Goal: Task Accomplishment & Management: Complete application form

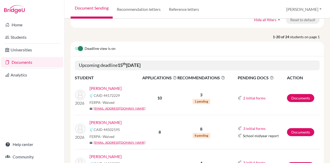
scroll to position [51, 0]
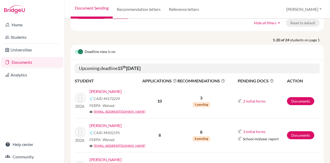
click at [114, 92] on link "[PERSON_NAME]" at bounding box center [106, 91] width 32 height 6
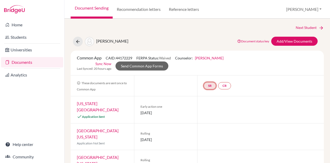
click at [205, 88] on link "SR" at bounding box center [210, 85] width 12 height 7
click at [211, 58] on h3 "School report" at bounding box center [210, 60] width 30 height 9
click at [212, 70] on link "School report" at bounding box center [210, 70] width 22 height 4
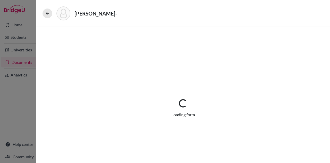
select select "1"
select select "688616"
select select "1"
select select "688617"
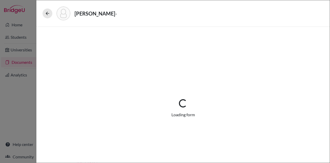
select select "0"
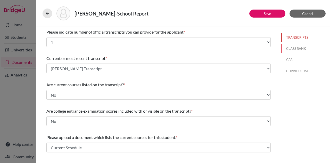
click at [298, 46] on button "CLASS RANK" at bounding box center [305, 48] width 49 height 9
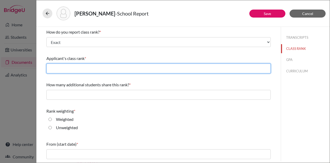
click at [93, 67] on input "text" at bounding box center [158, 68] width 224 height 10
type input "11"
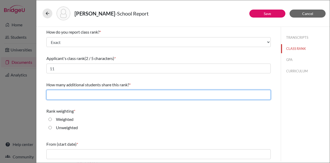
click at [104, 97] on input "text" at bounding box center [158, 95] width 224 height 10
type input "0"
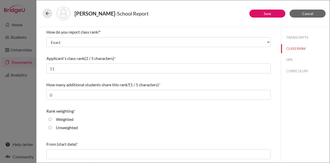
click at [59, 120] on label "Weighted" at bounding box center [65, 119] width 18 height 6
click at [52, 120] on input "Weighted" at bounding box center [50, 119] width 3 height 6
radio input "true"
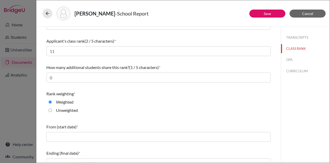
scroll to position [26, 0]
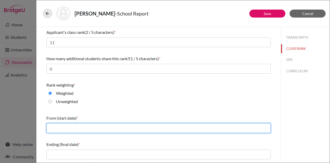
click at [69, 126] on input "text" at bounding box center [158, 128] width 224 height 10
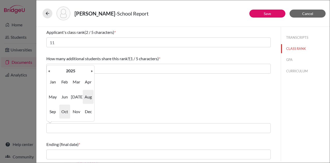
click at [92, 98] on span "Aug" at bounding box center [88, 97] width 11 height 14
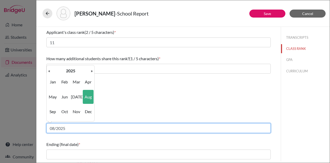
click at [76, 127] on input "08/2025" at bounding box center [158, 128] width 224 height 10
type input "08/2022"
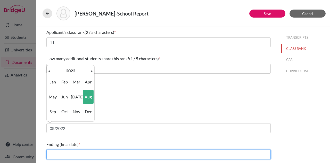
click at [88, 155] on input "text" at bounding box center [158, 154] width 224 height 10
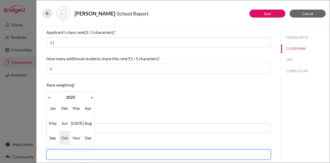
type input "05/2025"
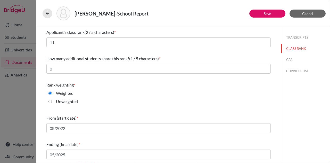
click at [130, 118] on div "From (start date) *" at bounding box center [158, 118] width 224 height 6
click at [270, 13] on link "Save" at bounding box center [267, 13] width 7 height 4
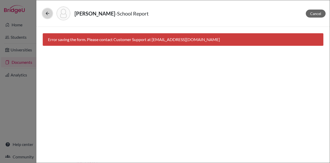
click at [51, 14] on button at bounding box center [48, 14] width 10 height 10
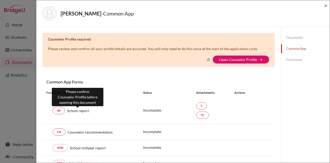
click at [84, 112] on span "School report" at bounding box center [78, 110] width 22 height 5
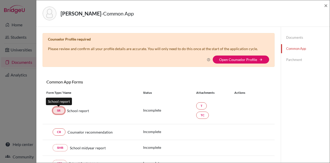
click at [58, 109] on link "SR" at bounding box center [59, 110] width 12 height 7
click at [292, 35] on link "Documents" at bounding box center [305, 37] width 49 height 9
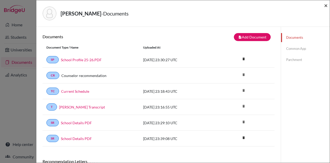
click at [326, 4] on span "×" at bounding box center [326, 5] width 4 height 7
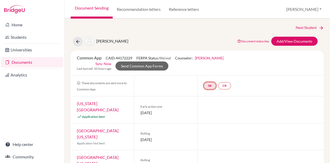
click at [209, 84] on link "SR" at bounding box center [210, 85] width 12 height 7
click at [212, 71] on link "School report" at bounding box center [210, 70] width 22 height 4
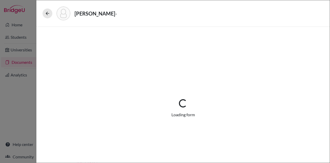
select select "1"
select select "688616"
select select "1"
select select "688617"
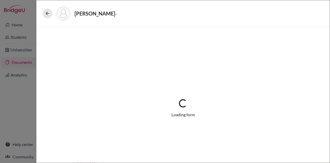
select select "0"
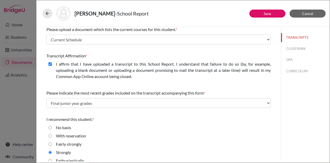
scroll to position [114, 0]
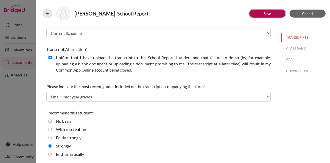
click at [269, 16] on button "Save" at bounding box center [267, 14] width 36 height 8
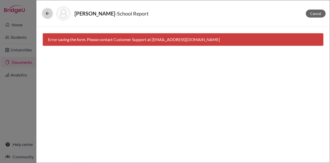
click at [50, 13] on button at bounding box center [48, 14] width 10 height 10
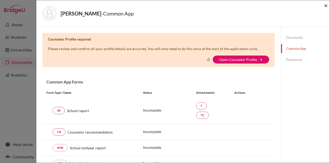
click at [326, 6] on span "×" at bounding box center [326, 5] width 4 height 7
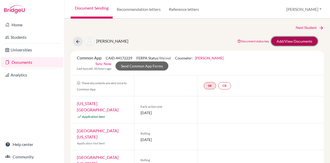
click at [309, 41] on link "Add/View Documents" at bounding box center [294, 41] width 46 height 9
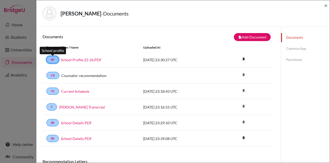
click at [53, 59] on link "SP" at bounding box center [52, 59] width 12 height 7
click at [296, 47] on link "Common App" at bounding box center [305, 48] width 49 height 9
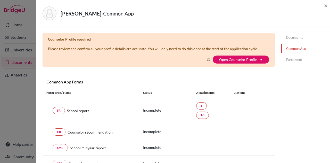
click at [289, 39] on link "Documents" at bounding box center [305, 37] width 49 height 9
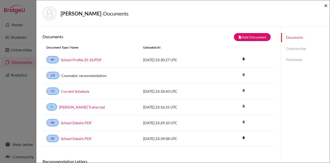
click at [325, 5] on span "×" at bounding box center [326, 5] width 4 height 7
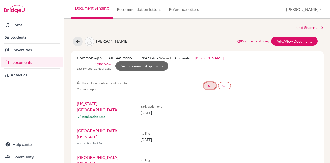
click at [208, 87] on link "SR" at bounding box center [210, 85] width 12 height 7
click at [210, 71] on link "School report" at bounding box center [210, 70] width 22 height 4
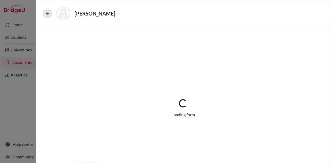
select select "1"
select select "688616"
select select "1"
select select "688617"
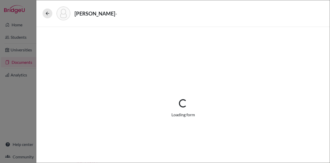
select select "0"
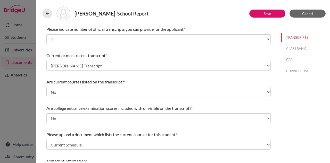
scroll to position [114, 0]
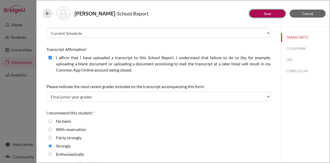
click at [271, 17] on button "Save" at bounding box center [267, 14] width 36 height 8
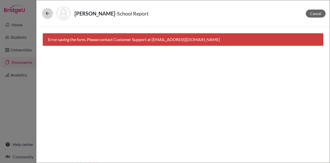
click at [50, 15] on button at bounding box center [48, 14] width 10 height 10
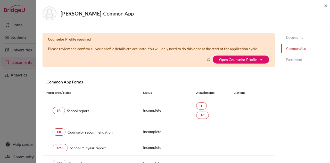
click at [328, 5] on div "Anderson, Raven - Common App ×" at bounding box center [183, 13] width 294 height 27
click at [328, 5] on span "×" at bounding box center [326, 5] width 4 height 7
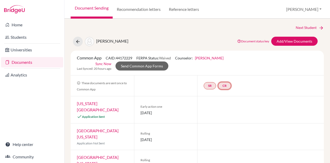
click at [224, 87] on link "CR" at bounding box center [224, 85] width 13 height 7
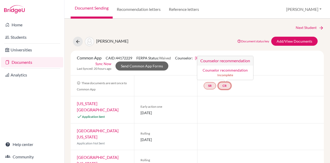
click at [224, 67] on div "Counselor recommendation Incomplete" at bounding box center [225, 72] width 56 height 14
click at [224, 71] on link "Counselor recommendation" at bounding box center [225, 70] width 45 height 4
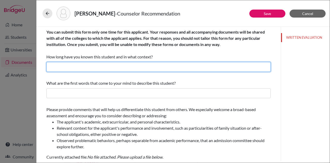
click at [144, 69] on input "text" at bounding box center [158, 67] width 224 height 10
click at [72, 69] on input "2 years as his college and career counselor" at bounding box center [158, 67] width 224 height 10
type input "2 years as her college and career counselor"
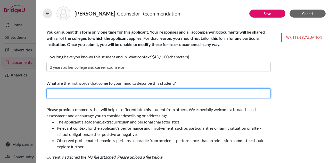
click at [86, 95] on input "text" at bounding box center [158, 93] width 224 height 10
drag, startPoint x: 124, startPoint y: 95, endPoint x: 104, endPoint y: 93, distance: 19.4
click at [104, 93] on input "Hard working, goal-orientated, leader" at bounding box center [158, 93] width 224 height 10
type input "Hard working, goal-orientated"
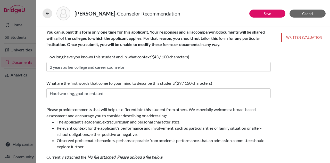
click at [174, 123] on li "The applicant's academic, extracurricular, and personal characteristics." at bounding box center [164, 122] width 214 height 6
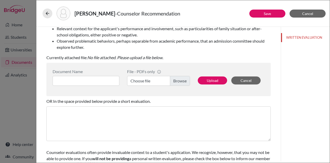
scroll to position [124, 0]
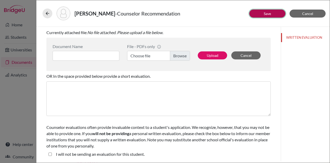
click at [271, 12] on link "Save" at bounding box center [267, 13] width 7 height 4
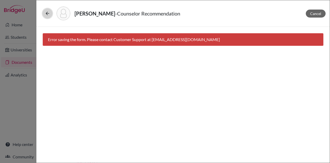
click at [50, 15] on button at bounding box center [48, 14] width 10 height 10
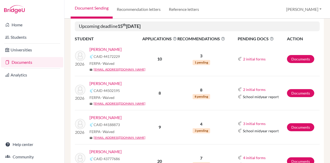
scroll to position [93, 0]
click at [97, 84] on link "Huang, Jie" at bounding box center [106, 83] width 32 height 6
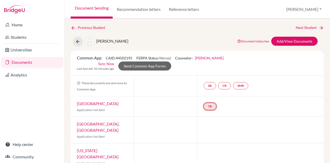
click at [209, 105] on link "TR" at bounding box center [210, 106] width 13 height 7
click at [212, 87] on h3 "Teacher recommendation" at bounding box center [209, 86] width 51 height 9
click at [147, 8] on link "Recommendation letters" at bounding box center [139, 9] width 52 height 19
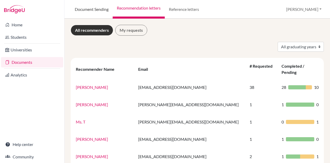
click at [101, 11] on link "Document Sending" at bounding box center [92, 9] width 42 height 19
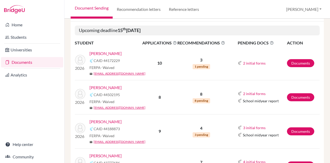
scroll to position [97, 0]
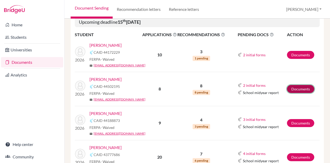
click at [306, 88] on link "Documents" at bounding box center [300, 89] width 27 height 8
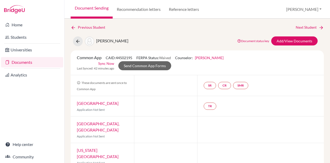
scroll to position [1, 0]
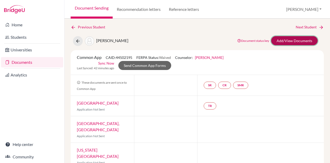
click at [304, 41] on link "Add/View Documents" at bounding box center [294, 40] width 46 height 9
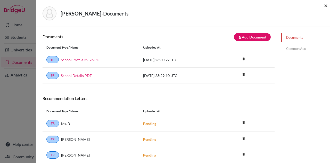
click at [328, 6] on span "×" at bounding box center [326, 5] width 4 height 7
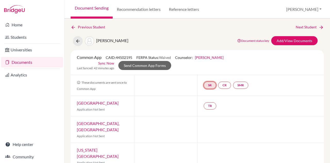
click at [211, 86] on link "SR" at bounding box center [210, 85] width 12 height 7
click at [208, 68] on link "School report" at bounding box center [210, 69] width 22 height 4
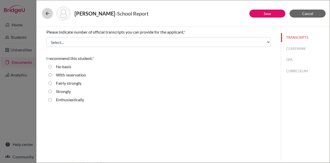
click at [49, 15] on icon at bounding box center [47, 13] width 5 height 5
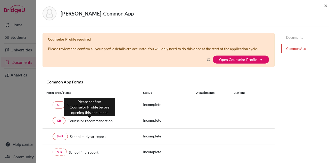
click at [92, 120] on span "Counselor recommendation" at bounding box center [90, 120] width 45 height 5
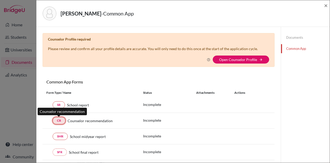
click at [60, 120] on link "CR" at bounding box center [59, 120] width 13 height 7
click at [56, 124] on link "CR" at bounding box center [59, 120] width 13 height 7
click at [62, 122] on link "CR" at bounding box center [59, 120] width 13 height 7
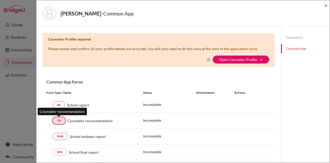
click at [62, 122] on link "CR" at bounding box center [59, 120] width 13 height 7
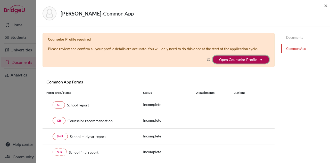
click at [254, 62] on button "Open Counselor Profile arrow_forward" at bounding box center [241, 59] width 57 height 8
click at [254, 58] on button "Open Counselor Profile arrow_forward" at bounding box center [241, 59] width 57 height 8
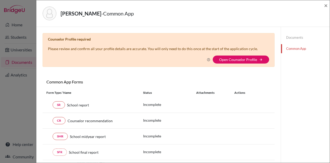
click at [245, 54] on div "Counselor Profile required Please review and confirm all your profile details a…" at bounding box center [159, 50] width 232 height 34
click at [252, 64] on div "Counselor Profile required Please review and confirm all your profile details a…" at bounding box center [159, 50] width 232 height 34
click at [251, 61] on link "Open Counselor Profile" at bounding box center [238, 59] width 38 height 4
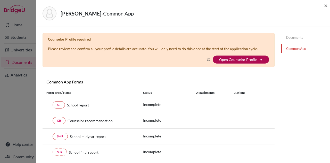
click at [251, 61] on link "Open Counselor Profile" at bounding box center [238, 59] width 38 height 4
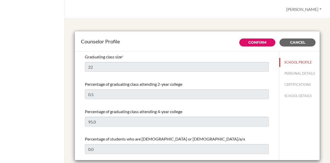
select select "0"
select select "353936"
drag, startPoint x: 202, startPoint y: 40, endPoint x: 163, endPoint y: 30, distance: 40.6
click at [163, 30] on div "Counselor Profile Confirm Cancel Graduating class size * 22 Percentage of gradu…" at bounding box center [197, 96] width 253 height 143
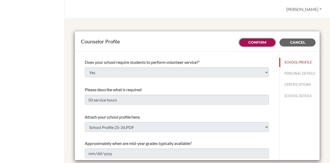
click at [260, 43] on link "Confirm" at bounding box center [257, 42] width 18 height 5
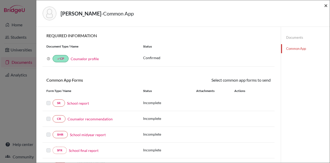
click at [325, 5] on span "×" at bounding box center [326, 5] width 4 height 7
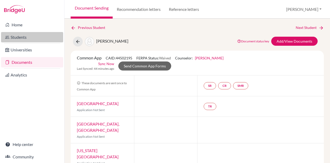
click at [33, 38] on link "Students" at bounding box center [32, 37] width 62 height 10
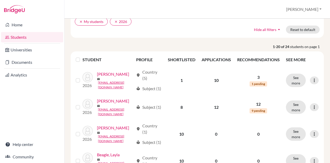
scroll to position [44, 0]
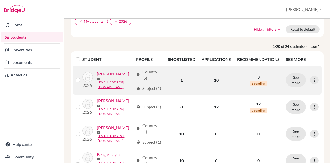
click at [102, 77] on link "[PERSON_NAME]" at bounding box center [113, 74] width 32 height 6
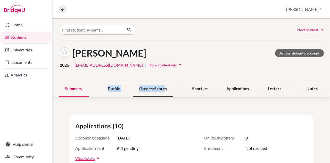
drag, startPoint x: 102, startPoint y: 88, endPoint x: 162, endPoint y: 92, distance: 59.2
click at [162, 92] on div "Summary Profile Grades/Scores Shortlist Applications Letters Notes" at bounding box center [191, 88] width 265 height 15
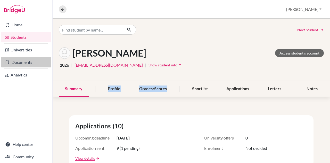
click at [25, 60] on link "Documents" at bounding box center [26, 62] width 50 height 10
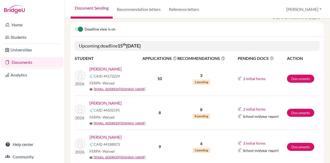
scroll to position [73, 0]
click at [111, 67] on link "[PERSON_NAME]" at bounding box center [106, 69] width 32 height 6
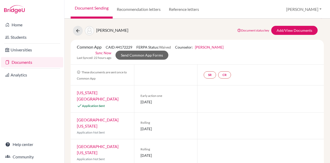
scroll to position [11, 0]
click at [205, 74] on link "SR" at bounding box center [210, 74] width 12 height 7
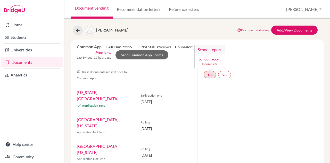
click at [212, 58] on link "School report" at bounding box center [210, 59] width 22 height 4
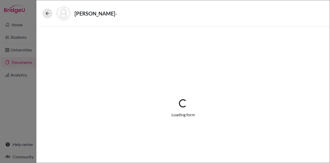
select select "1"
select select "688616"
select select "1"
select select "688617"
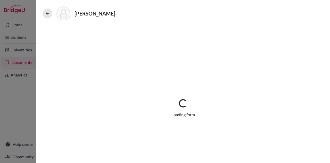
select select "0"
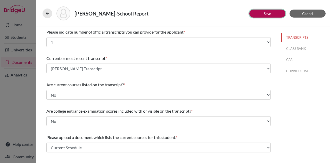
click at [264, 14] on button "Save" at bounding box center [267, 14] width 36 height 8
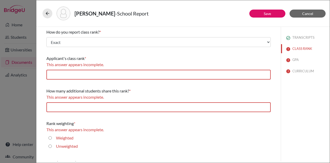
click at [90, 79] on div "Applicant's class rank * This answer appears incomplete." at bounding box center [158, 67] width 224 height 28
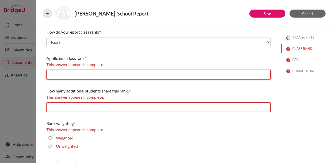
click at [87, 76] on input "text" at bounding box center [158, 75] width 224 height 10
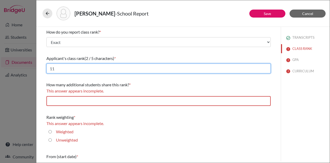
type input "11"
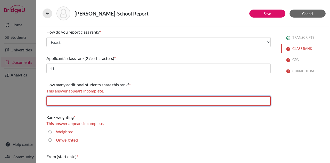
click at [92, 103] on input "text" at bounding box center [158, 101] width 224 height 10
type input "0"
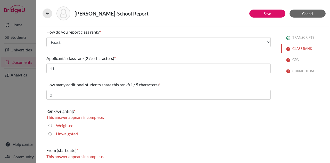
click at [72, 126] on label "Weighted" at bounding box center [65, 125] width 18 height 6
click at [52, 126] on input "Weighted" at bounding box center [50, 125] width 3 height 6
radio input "true"
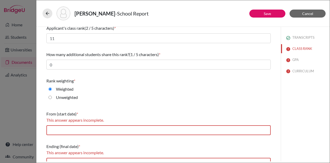
scroll to position [38, 0]
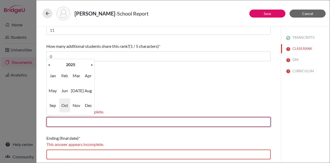
click at [71, 121] on input "text" at bounding box center [158, 122] width 224 height 10
type input "08/2022"
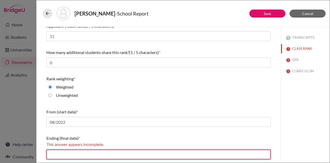
click at [91, 152] on input "text" at bounding box center [158, 154] width 224 height 10
type input "05/2025"
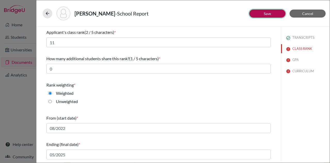
click at [272, 12] on button "Save" at bounding box center [267, 14] width 36 height 8
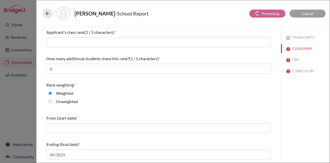
scroll to position [0, 0]
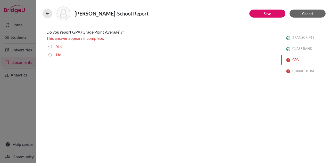
click at [60, 46] on label "Yes" at bounding box center [59, 46] width 6 height 6
click at [52, 46] on input "Yes" at bounding box center [50, 46] width 3 height 6
radio input "true"
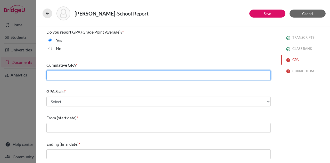
click at [77, 71] on input "text" at bounding box center [158, 75] width 224 height 10
click at [64, 77] on input "text" at bounding box center [158, 75] width 224 height 10
type input "3.56"
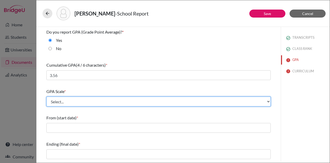
click at [71, 102] on select "Select... 4 5 6 7 8 9 10 11 12 13 14 15 16 17 18 19 20 100" at bounding box center [158, 101] width 224 height 10
select select "4"
click at [46, 96] on select "Select... 4 5 6 7 8 9 10 11 12 13 14 15 16 17 18 19 20 100" at bounding box center [158, 101] width 224 height 10
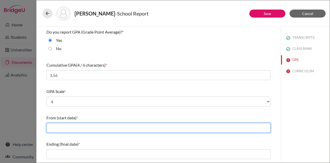
click at [92, 127] on input "text" at bounding box center [158, 128] width 224 height 10
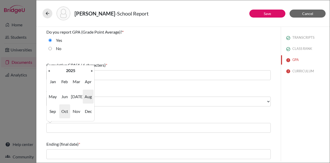
click at [86, 95] on span "Aug" at bounding box center [88, 97] width 11 height 14
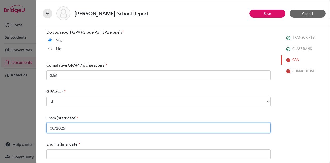
click at [67, 127] on input "08/2025" at bounding box center [158, 128] width 224 height 10
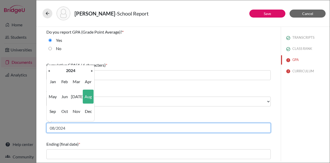
type input "08/2024"
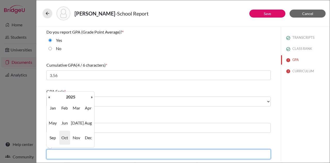
click at [88, 156] on input "text" at bounding box center [158, 154] width 224 height 10
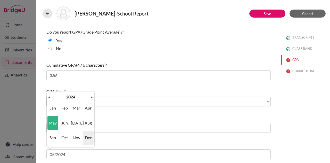
click at [89, 143] on span "Dec" at bounding box center [88, 138] width 11 height 14
type input "12/2024"
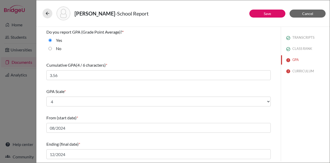
click at [113, 142] on div "Ending (final date) *" at bounding box center [158, 144] width 224 height 6
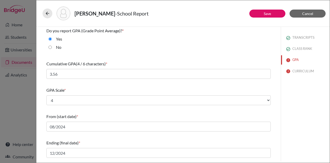
scroll to position [2, 0]
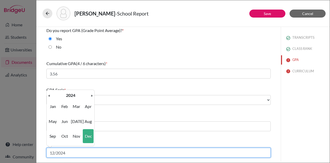
click at [78, 152] on input "12/2024" at bounding box center [158, 153] width 224 height 10
drag, startPoint x: 66, startPoint y: 153, endPoint x: 15, endPoint y: 143, distance: 51.6
click at [15, 143] on div "Anderson, Raven - School Report Save Cancel Do you report GPA (Grade Point Aver…" at bounding box center [165, 81] width 330 height 163
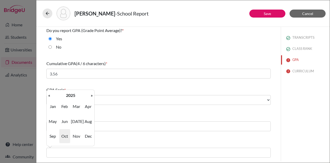
click at [118, 144] on div "Ending (final date) *" at bounding box center [158, 142] width 224 height 6
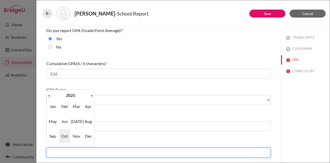
click at [87, 154] on input "text" at bounding box center [158, 153] width 224 height 10
click at [67, 155] on input "05/2024" at bounding box center [158, 153] width 224 height 10
type input "05/2025"
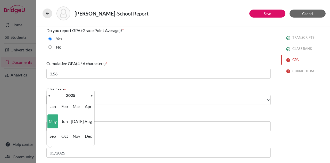
click at [138, 139] on div "Ending (final date) * 05/2025" at bounding box center [158, 148] width 224 height 22
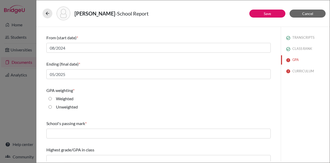
scroll to position [85, 0]
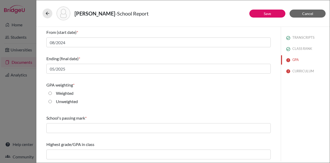
click at [66, 91] on label "Weighted" at bounding box center [65, 93] width 18 height 6
click at [52, 91] on input "Weighted" at bounding box center [50, 93] width 3 height 6
radio input "true"
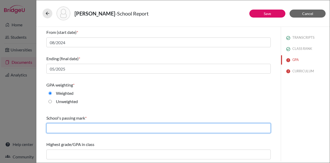
click at [81, 127] on input "text" at bounding box center [158, 128] width 224 height 10
type input "1"
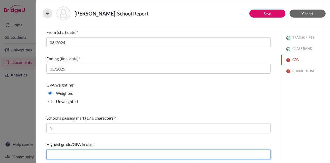
click at [83, 153] on input "text" at bounding box center [158, 154] width 224 height 10
type input "4.22"
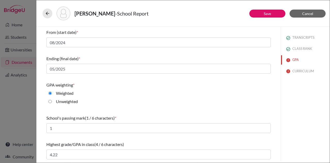
click at [256, 113] on div "School's passing mark (1 / 6 characters) * 1" at bounding box center [158, 124] width 224 height 22
click at [271, 11] on button "Save" at bounding box center [267, 14] width 36 height 8
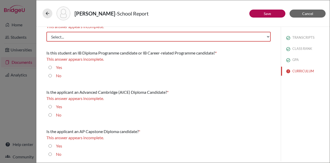
scroll to position [12, 0]
click at [58, 77] on label "No" at bounding box center [58, 76] width 5 height 6
click at [52, 77] on input "No" at bounding box center [50, 76] width 3 height 6
radio input "true"
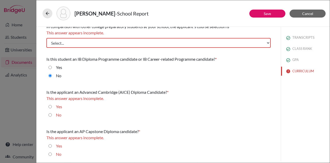
scroll to position [0, 0]
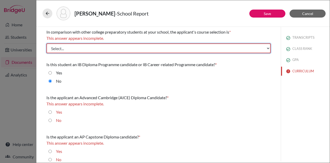
click at [106, 47] on select "Select... Less than demanding Average Demanding Very demanding Most demanding P…" at bounding box center [158, 48] width 224 height 10
select select "1"
click at [46, 43] on select "Select... Less than demanding Average Demanding Very demanding Most demanding P…" at bounding box center [158, 48] width 224 height 10
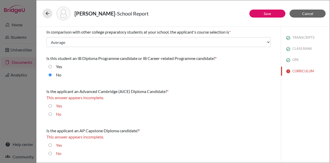
click at [58, 114] on label "No" at bounding box center [58, 114] width 5 height 6
click at [52, 114] on input "No" at bounding box center [50, 114] width 3 height 6
radio input "true"
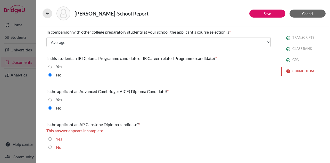
click at [57, 147] on label "No" at bounding box center [58, 147] width 5 height 6
click at [52, 147] on input "No" at bounding box center [50, 147] width 3 height 6
radio input "true"
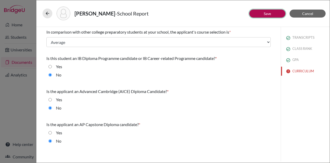
click at [275, 12] on button "Save" at bounding box center [267, 14] width 36 height 8
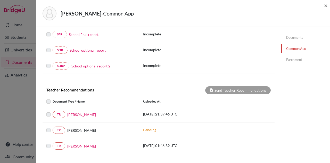
scroll to position [174, 0]
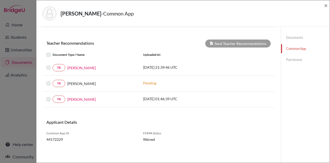
click at [53, 52] on label at bounding box center [53, 52] width 0 height 0
click at [48, 72] on div "TR Christopher Aninzo 2025-09-13 21:39:46 UTC" at bounding box center [159, 68] width 232 height 16
click at [53, 65] on label at bounding box center [53, 65] width 0 height 0
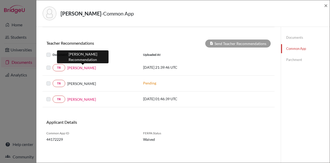
click at [91, 66] on link "[PERSON_NAME]" at bounding box center [81, 67] width 29 height 5
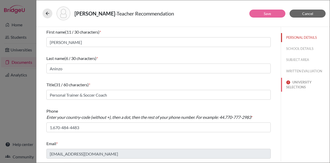
click at [300, 88] on button "UNIVERSITY SELECTIONS" at bounding box center [305, 85] width 49 height 14
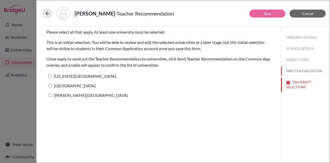
click at [307, 70] on button "WRITTEN EVALUATION" at bounding box center [305, 71] width 49 height 9
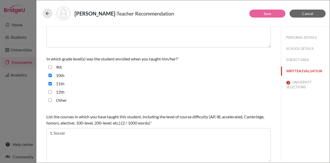
scroll to position [164, 0]
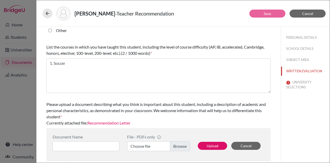
click at [123, 122] on link "Recommendation Letter" at bounding box center [108, 122] width 43 height 5
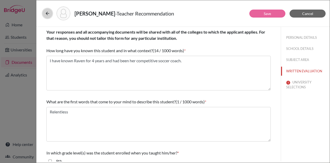
click at [50, 11] on button at bounding box center [48, 14] width 10 height 10
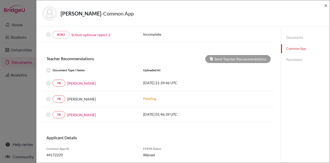
scroll to position [174, 0]
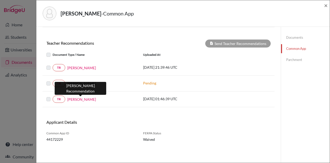
click at [82, 99] on link "[PERSON_NAME]" at bounding box center [81, 98] width 29 height 5
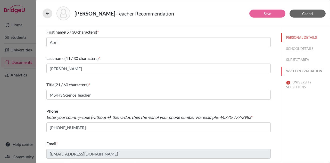
click at [310, 69] on button "WRITTEN EVALUATION" at bounding box center [305, 71] width 49 height 9
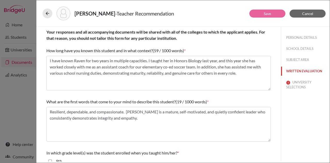
scroll to position [164, 0]
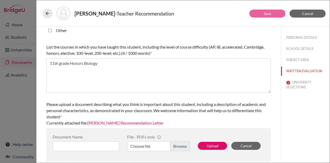
click at [145, 122] on link "Raven Anderson Recommendation Letter" at bounding box center [125, 122] width 76 height 5
click at [304, 79] on button "UNIVERSITY SELECTIONS" at bounding box center [305, 85] width 49 height 14
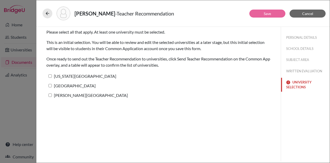
scroll to position [0, 0]
click at [52, 76] on input "[US_STATE][GEOGRAPHIC_DATA]" at bounding box center [50, 75] width 3 height 3
checkbox input "true"
click at [51, 86] on input "[GEOGRAPHIC_DATA]" at bounding box center [50, 85] width 3 height 3
checkbox input "true"
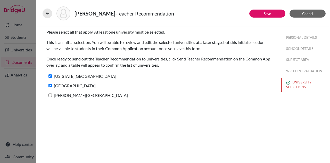
click at [50, 95] on input "[PERSON_NAME][GEOGRAPHIC_DATA]" at bounding box center [50, 94] width 3 height 3
checkbox input "true"
click at [262, 13] on button "Save" at bounding box center [267, 14] width 36 height 8
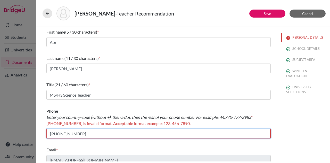
click at [52, 134] on input "+16709892099" at bounding box center [158, 133] width 224 height 10
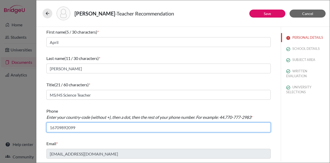
click at [67, 127] on input "16709892099" at bounding box center [158, 127] width 224 height 10
click at [60, 127] on input "1670989-2099" at bounding box center [158, 127] width 224 height 10
click at [54, 129] on input "1670-989-2099" at bounding box center [158, 127] width 224 height 10
type input "1.670-989-2099"
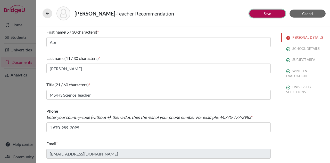
click at [268, 11] on link "Save" at bounding box center [267, 13] width 7 height 4
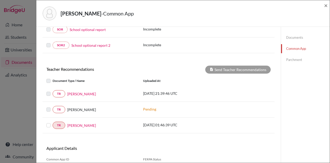
scroll to position [148, 0]
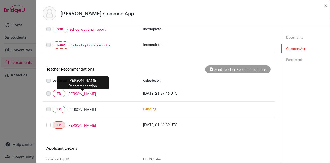
click at [83, 93] on link "[PERSON_NAME]" at bounding box center [81, 93] width 29 height 5
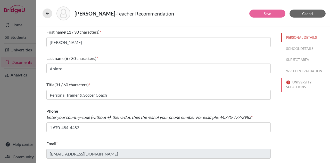
click at [296, 83] on button "UNIVERSITY SELECTIONS" at bounding box center [305, 85] width 49 height 14
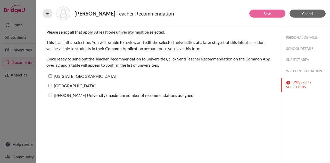
click at [52, 79] on label "[US_STATE][GEOGRAPHIC_DATA]" at bounding box center [81, 75] width 70 height 7
click at [52, 78] on input "[US_STATE][GEOGRAPHIC_DATA]" at bounding box center [50, 75] width 3 height 3
checkbox input "true"
click at [51, 84] on input "[GEOGRAPHIC_DATA]" at bounding box center [50, 85] width 3 height 3
checkbox input "true"
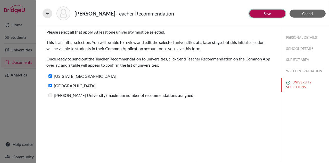
click at [277, 12] on button "Save" at bounding box center [267, 14] width 36 height 8
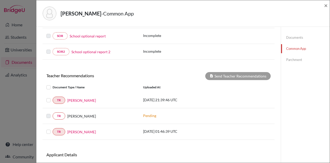
scroll to position [174, 0]
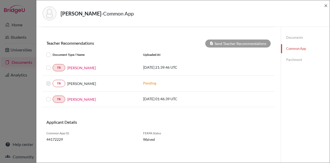
click at [53, 52] on label at bounding box center [53, 52] width 0 height 0
click at [0, 0] on input "checkbox" at bounding box center [0, 0] width 0 height 0
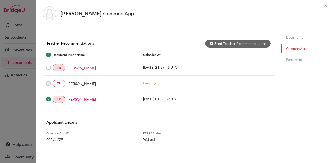
click at [53, 65] on label at bounding box center [53, 65] width 0 height 0
click at [0, 0] on input "checkbox" at bounding box center [0, 0] width 0 height 0
click at [247, 45] on button "Send Teacher Recommendations" at bounding box center [238, 43] width 66 height 8
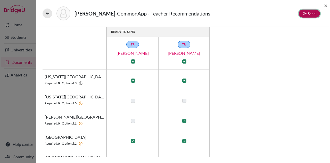
click at [308, 12] on button "Send" at bounding box center [309, 14] width 21 height 8
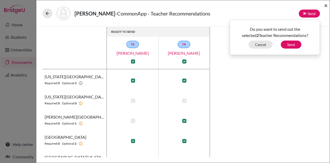
click at [325, 7] on span "×" at bounding box center [326, 5] width 4 height 7
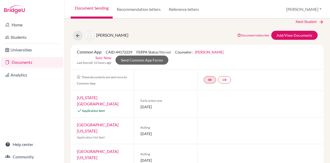
scroll to position [6, 0]
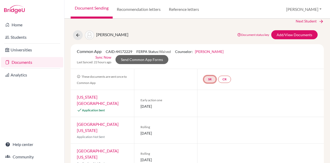
click at [209, 80] on link "SR" at bounding box center [210, 79] width 12 height 7
click at [210, 65] on link "School report" at bounding box center [210, 63] width 22 height 4
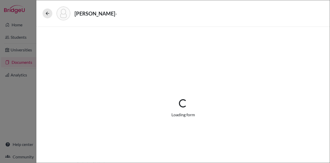
select select "1"
select select "688616"
select select "1"
select select "688617"
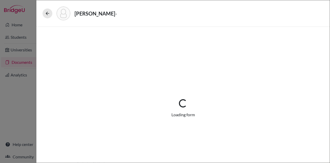
select select "0"
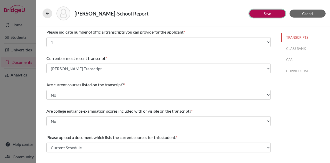
click at [267, 15] on link "Save" at bounding box center [267, 13] width 7 height 4
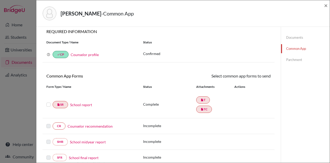
scroll to position [5, 0]
click at [49, 101] on label at bounding box center [48, 101] width 4 height 0
click at [0, 0] on input "checkbox" at bounding box center [0, 0] width 0 height 0
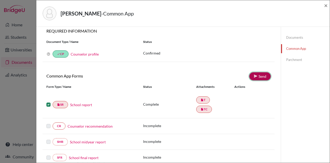
click at [261, 74] on link "Send" at bounding box center [259, 76] width 21 height 8
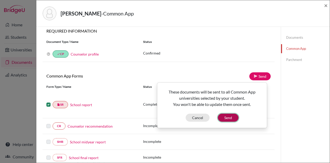
click at [229, 121] on button "Send" at bounding box center [228, 118] width 21 height 8
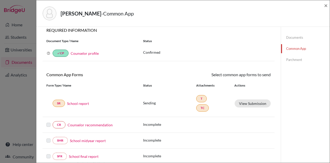
scroll to position [5, 0]
click at [83, 54] on link "Counselor profile" at bounding box center [85, 53] width 28 height 4
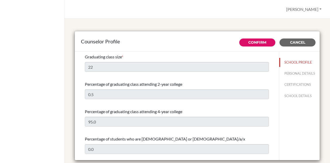
select select "0"
select select "353936"
click at [262, 44] on link "Confirm" at bounding box center [257, 42] width 18 height 5
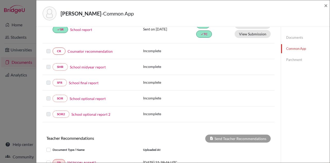
scroll to position [80, 0]
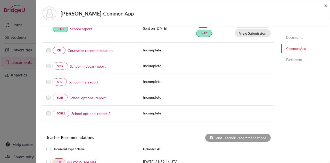
click at [106, 51] on link "Counselor recommendation" at bounding box center [90, 50] width 45 height 5
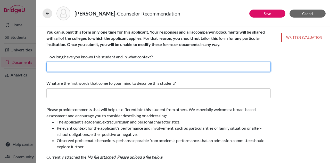
click at [123, 65] on input "text" at bounding box center [158, 67] width 224 height 10
click at [74, 67] on input "2 years as his college and career counselor" at bounding box center [158, 67] width 224 height 10
type input "2 years as her college and career counselor"
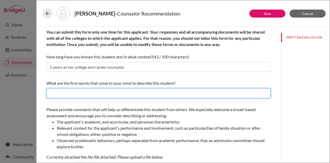
click at [95, 95] on input "text" at bounding box center [158, 93] width 224 height 10
drag, startPoint x: 119, startPoint y: 94, endPoint x: 103, endPoint y: 93, distance: 15.2
click at [103, 93] on input "Hard working, goal-orientated, leader" at bounding box center [158, 93] width 224 height 10
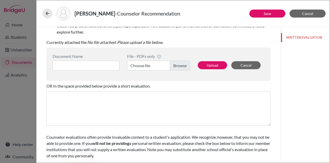
scroll to position [124, 0]
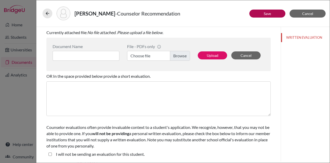
type input "Hard working, goal-orientated, determined"
click at [275, 12] on button "Save" at bounding box center [267, 14] width 36 height 8
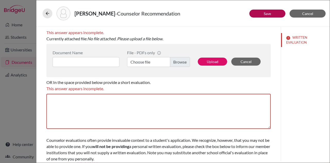
scroll to position [131, 0]
